Goal: Find specific page/section: Find specific page/section

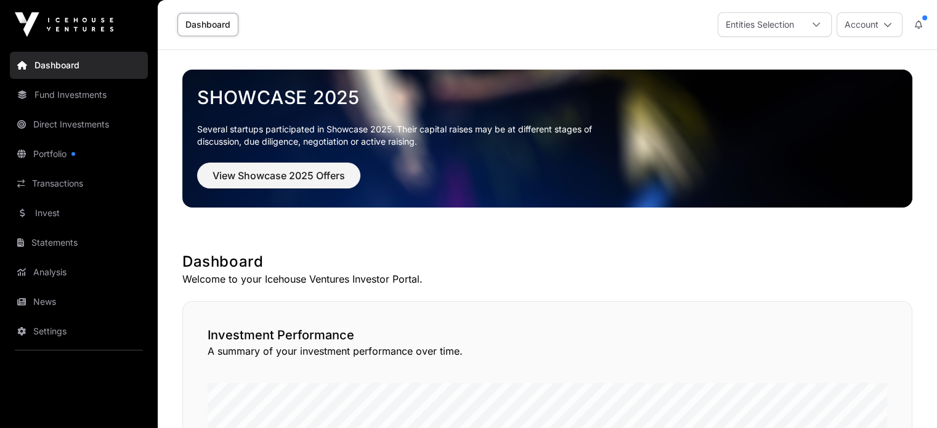
click at [70, 95] on link "Fund Investments" at bounding box center [79, 94] width 138 height 27
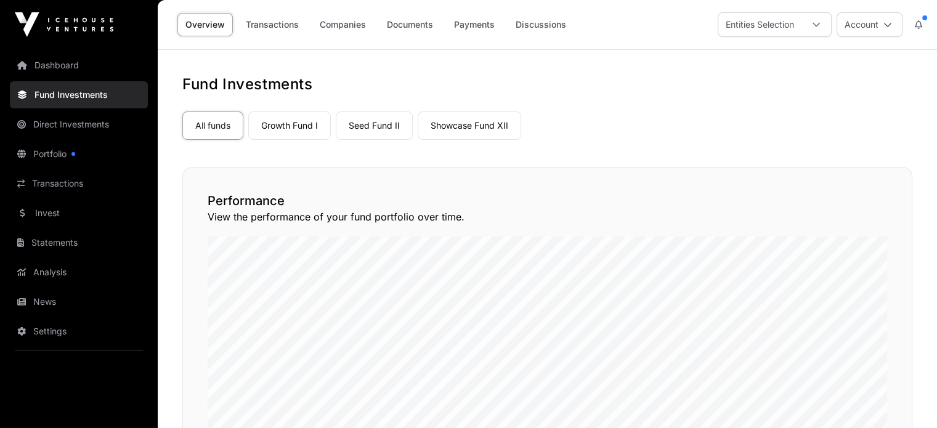
click at [74, 122] on link "Direct Investments" at bounding box center [79, 124] width 138 height 27
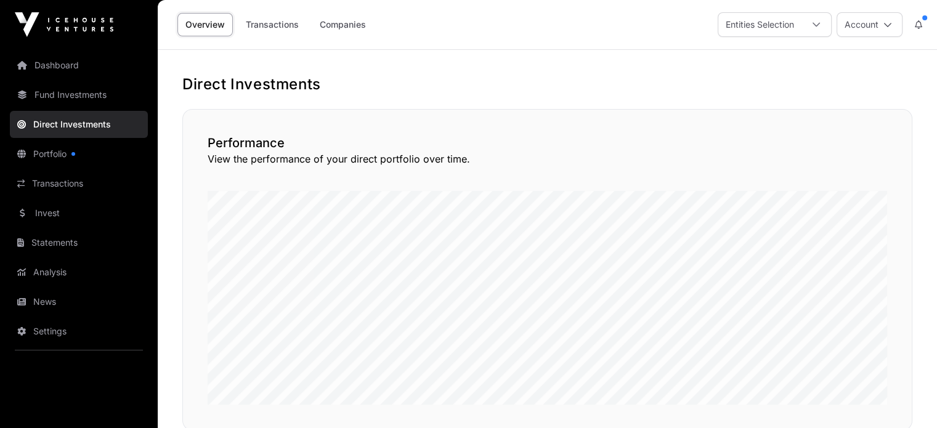
click at [55, 152] on link "Portfolio" at bounding box center [79, 153] width 138 height 27
